Goal: Navigation & Orientation: Find specific page/section

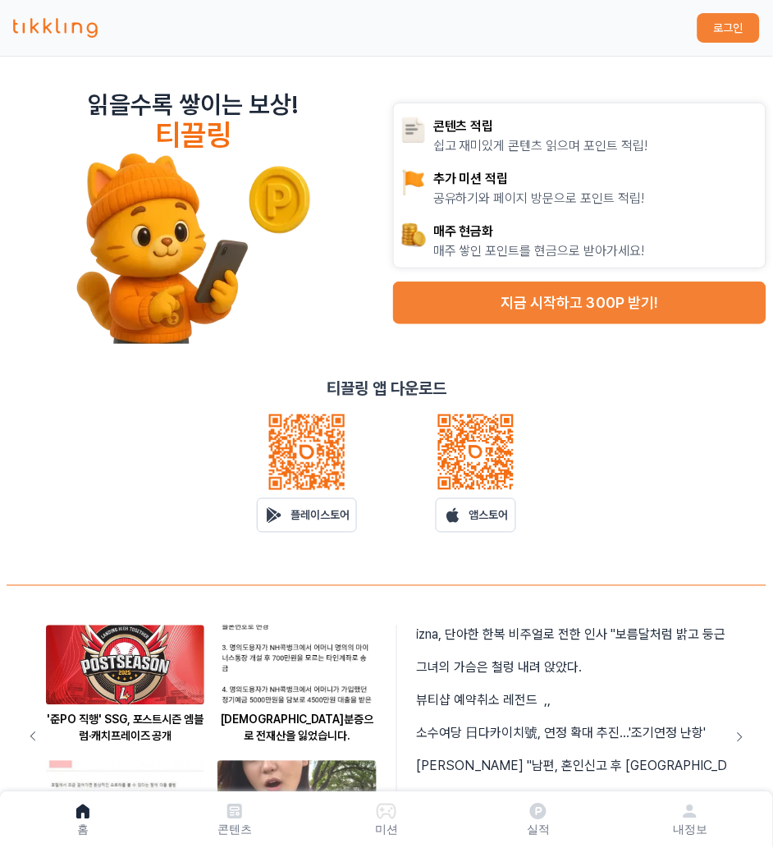
click at [722, 34] on button "로그인" at bounding box center [729, 28] width 62 height 30
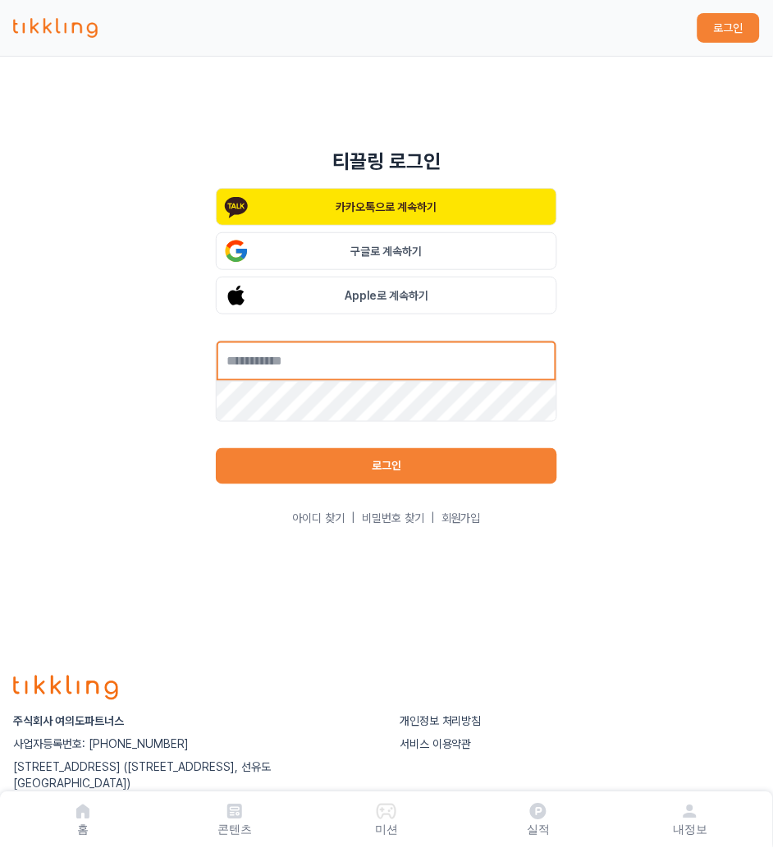
click at [397, 365] on input "text" at bounding box center [386, 361] width 341 height 41
type input "**********"
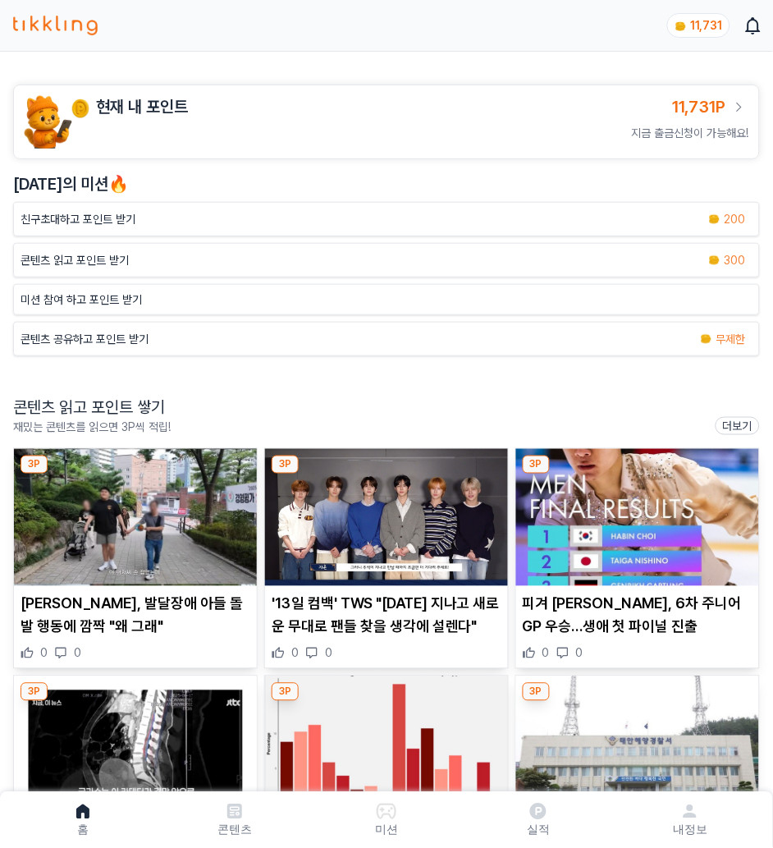
click at [81, 522] on img at bounding box center [135, 517] width 243 height 137
click at [400, 522] on img at bounding box center [386, 517] width 243 height 137
click at [683, 529] on img at bounding box center [637, 517] width 243 height 137
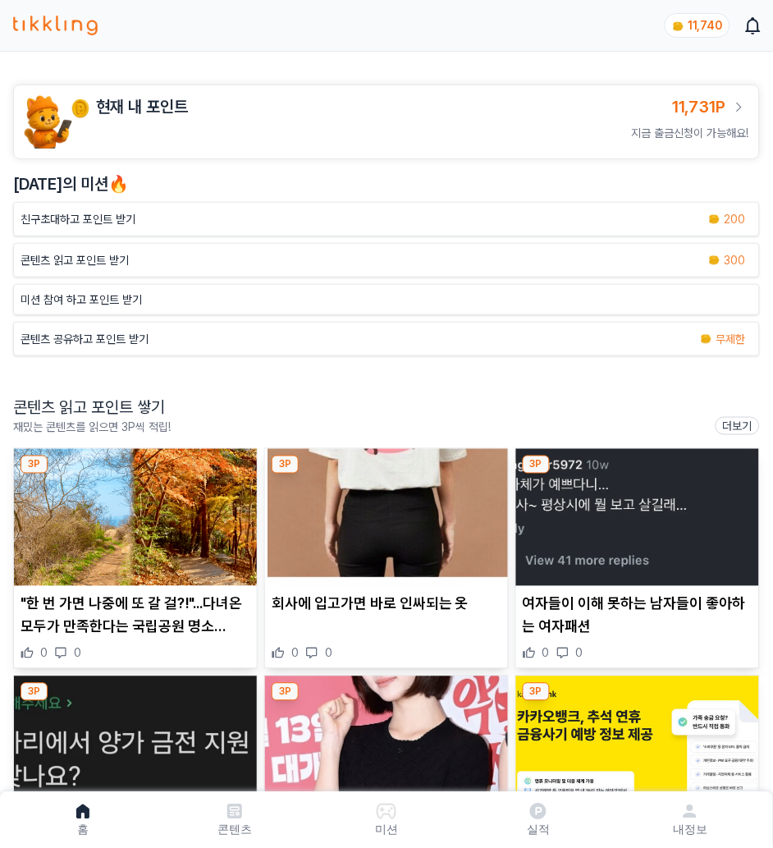
click at [109, 523] on img at bounding box center [135, 517] width 243 height 137
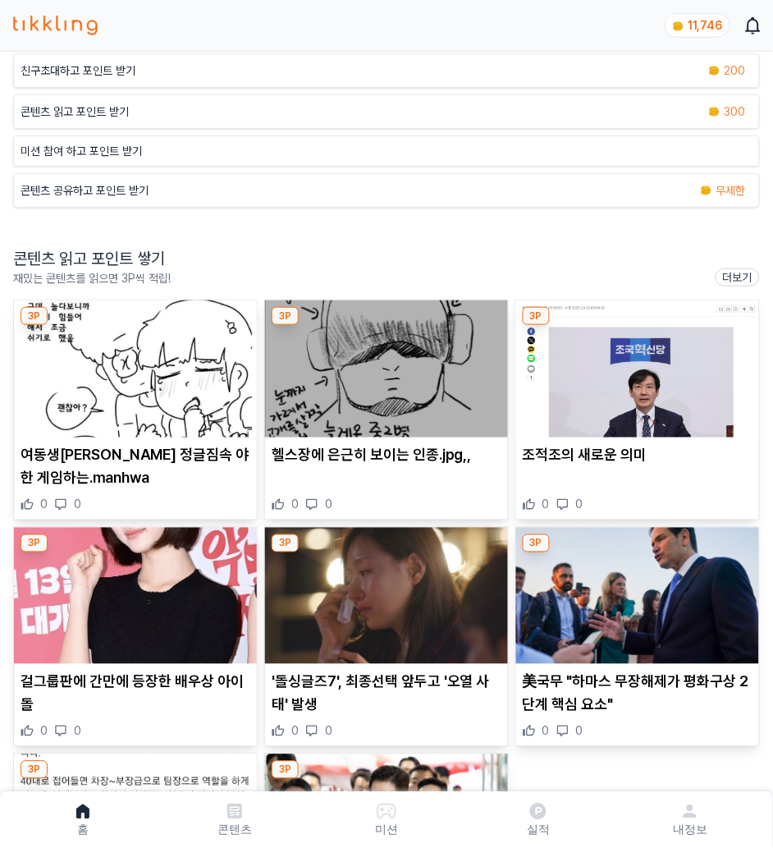
scroll to position [469, 0]
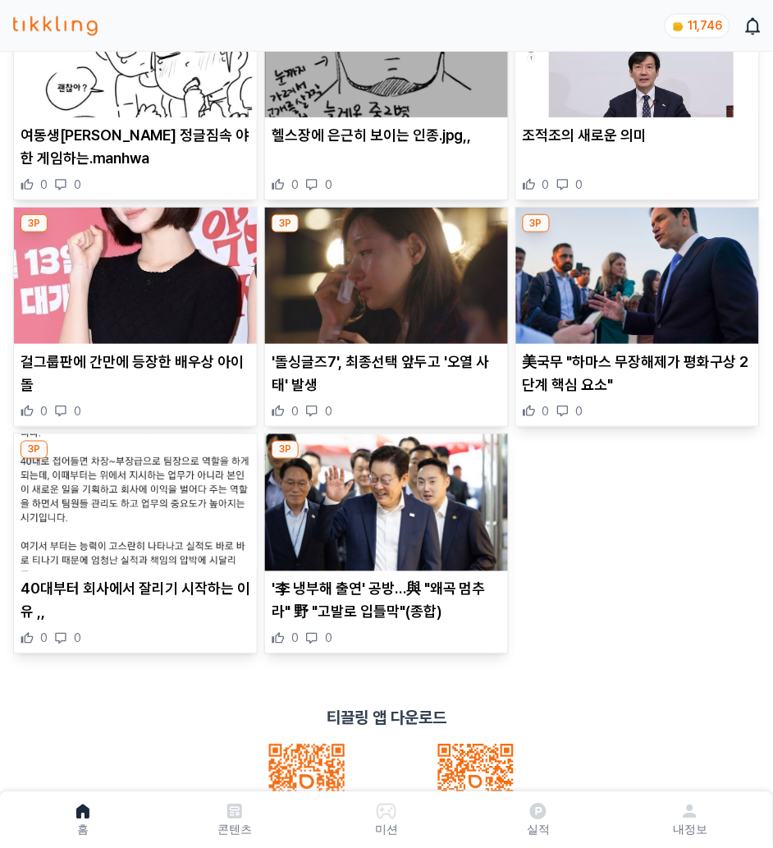
click at [544, 820] on link "실적" at bounding box center [539, 820] width 152 height 43
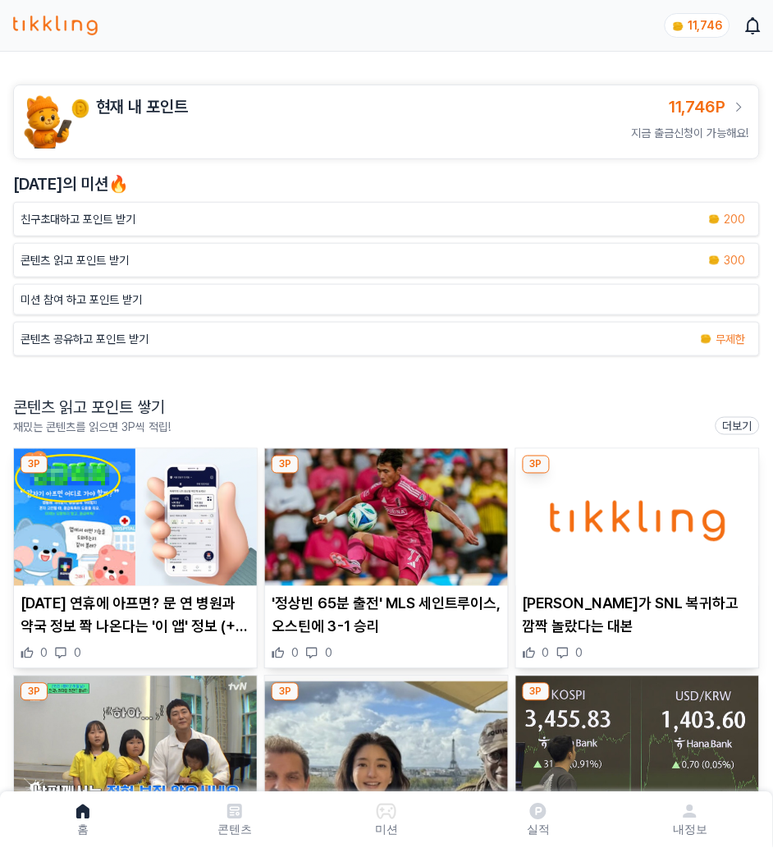
click at [140, 509] on img at bounding box center [135, 517] width 243 height 137
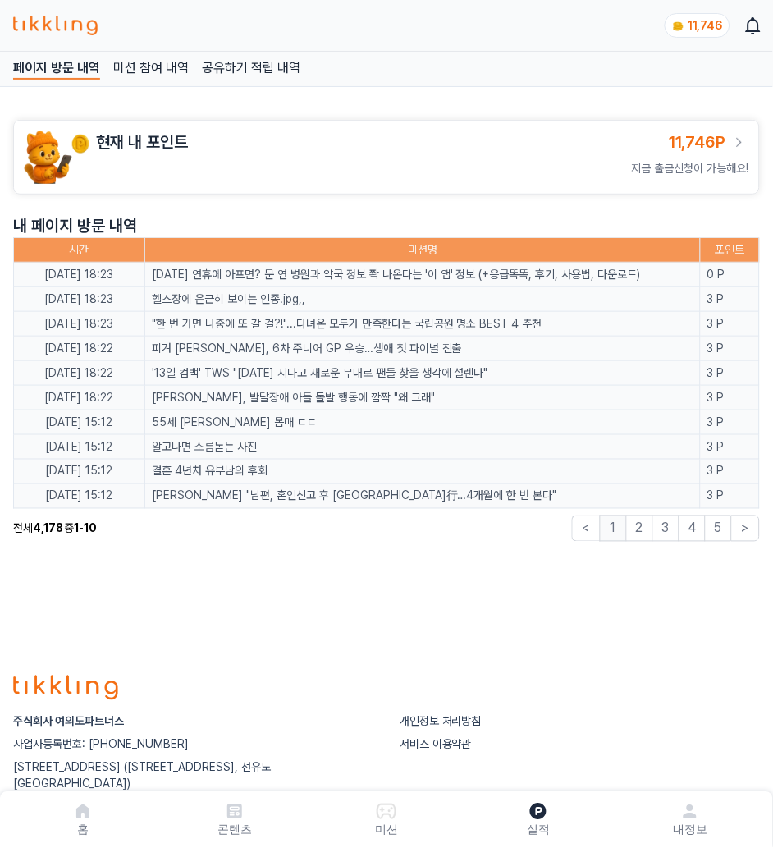
click at [62, 27] on img at bounding box center [55, 26] width 85 height 20
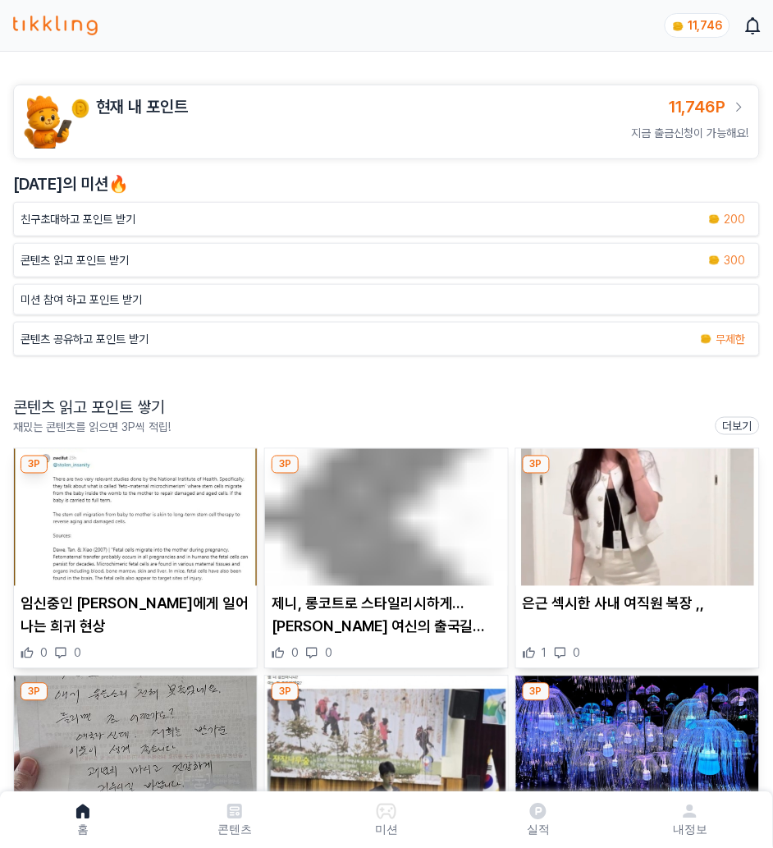
click at [138, 557] on img at bounding box center [135, 517] width 243 height 137
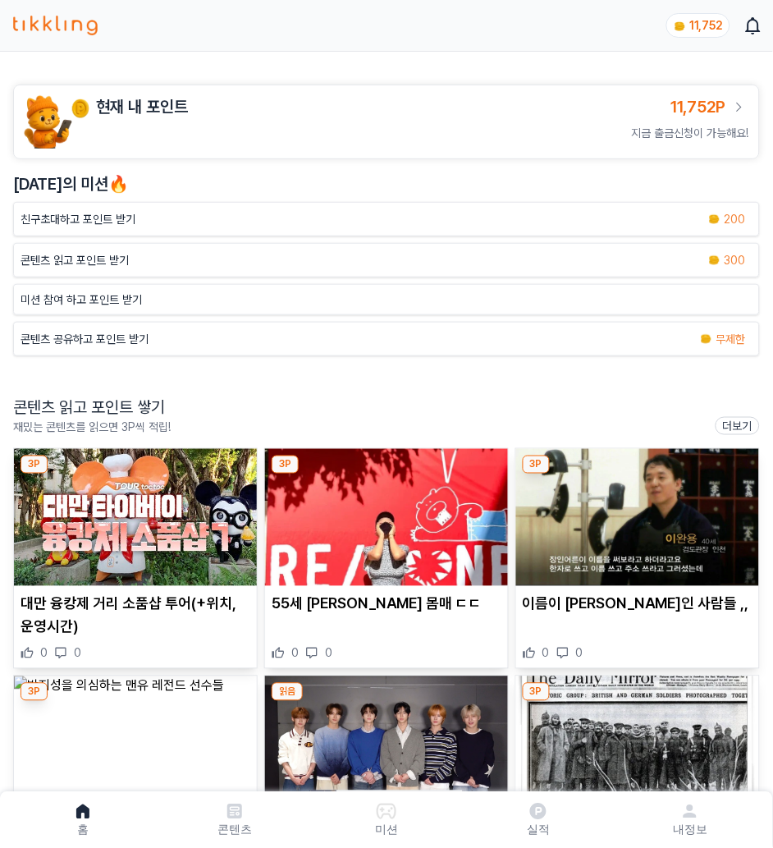
click at [118, 513] on img at bounding box center [135, 517] width 243 height 137
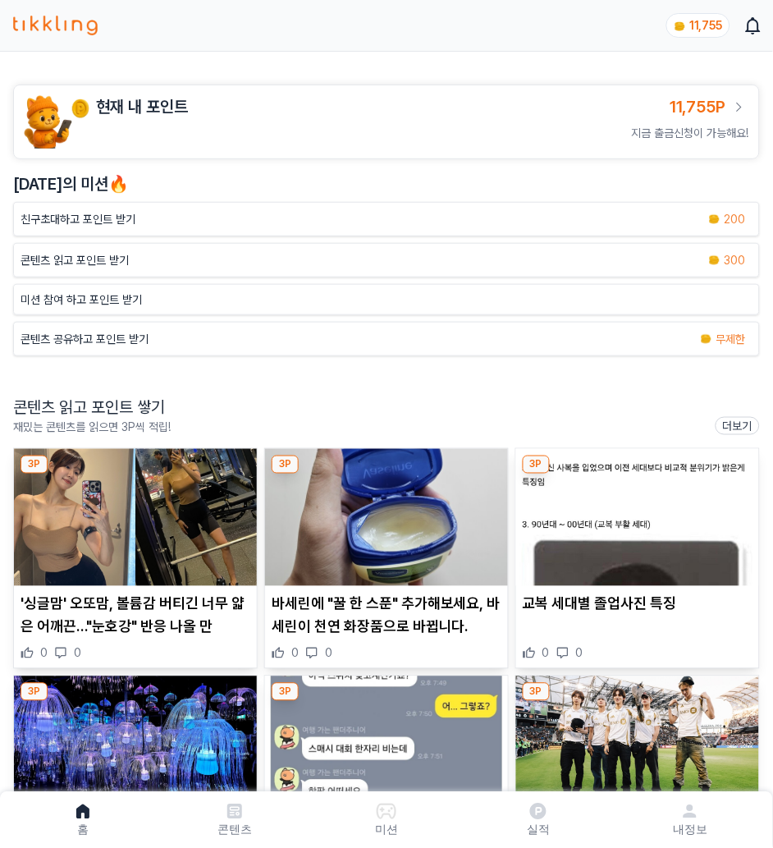
click at [410, 535] on img at bounding box center [386, 517] width 243 height 137
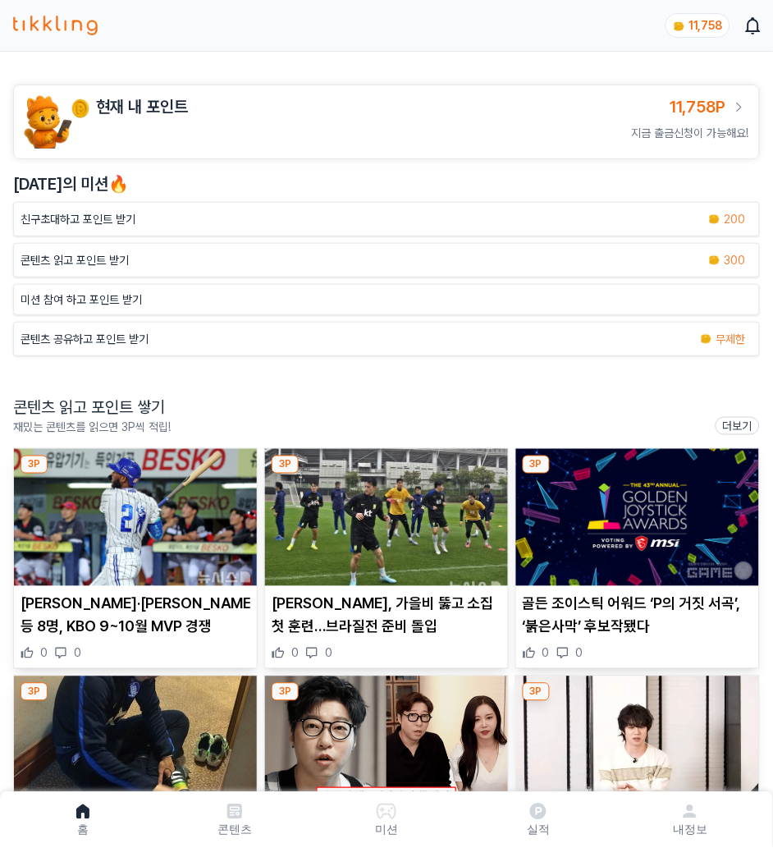
click at [517, 818] on link "실적" at bounding box center [539, 820] width 152 height 43
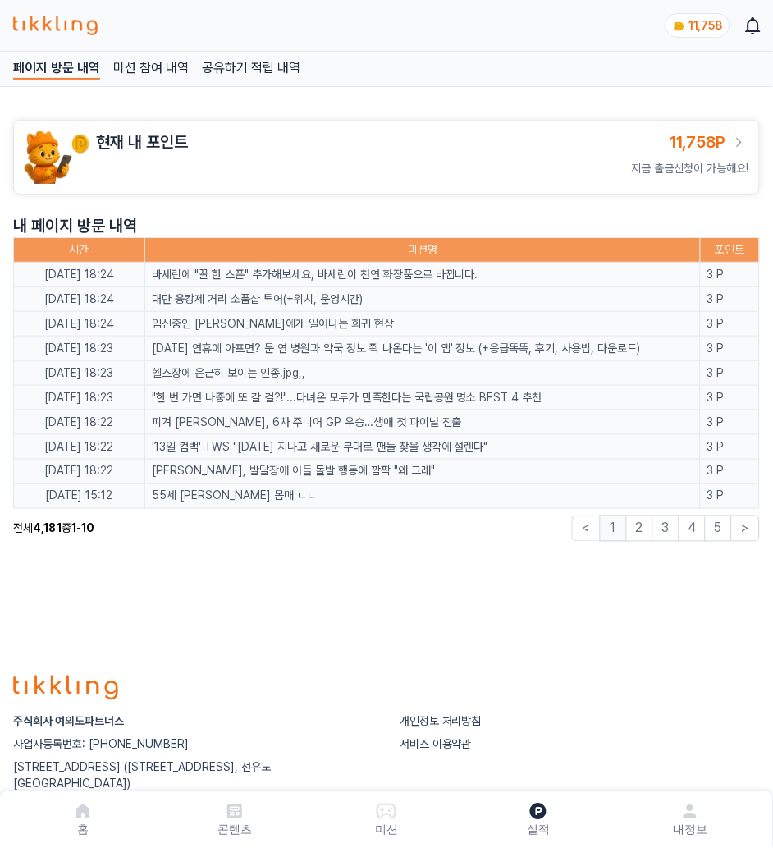
click at [77, 825] on p "홈" at bounding box center [82, 830] width 11 height 16
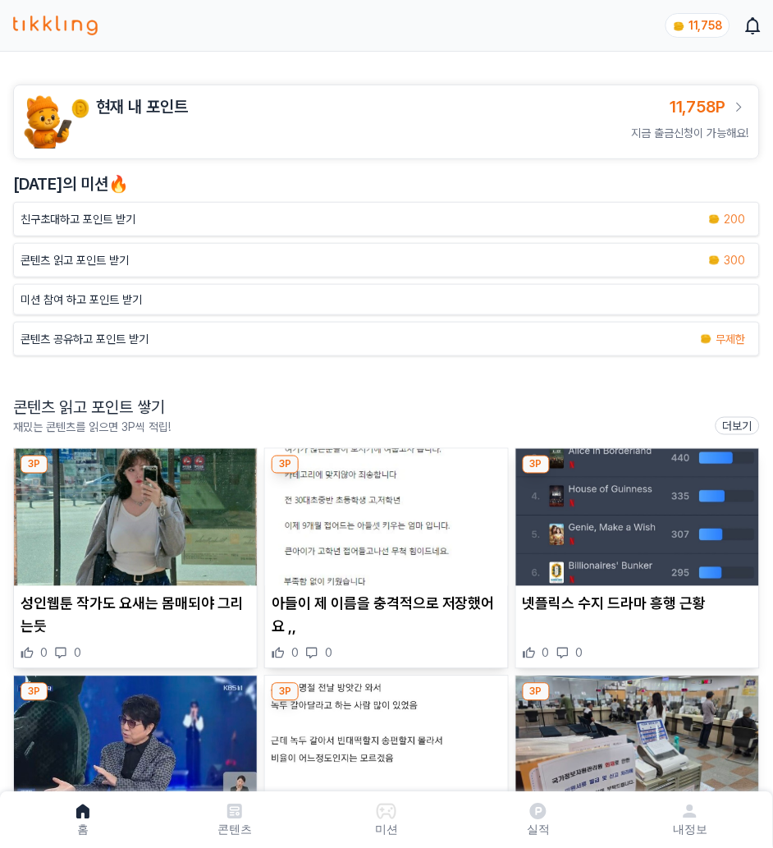
click at [368, 516] on img at bounding box center [386, 517] width 243 height 137
